Goal: Task Accomplishment & Management: Manage account settings

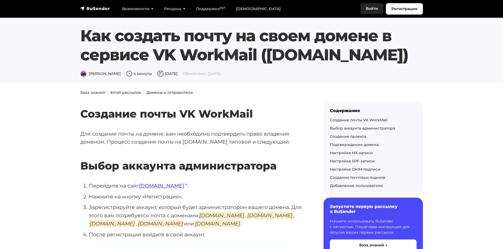
click at [375, 11] on link "Войти" at bounding box center [372, 8] width 23 height 11
click at [378, 8] on link "Войти" at bounding box center [372, 8] width 23 height 11
